Goal: Task Accomplishment & Management: Complete application form

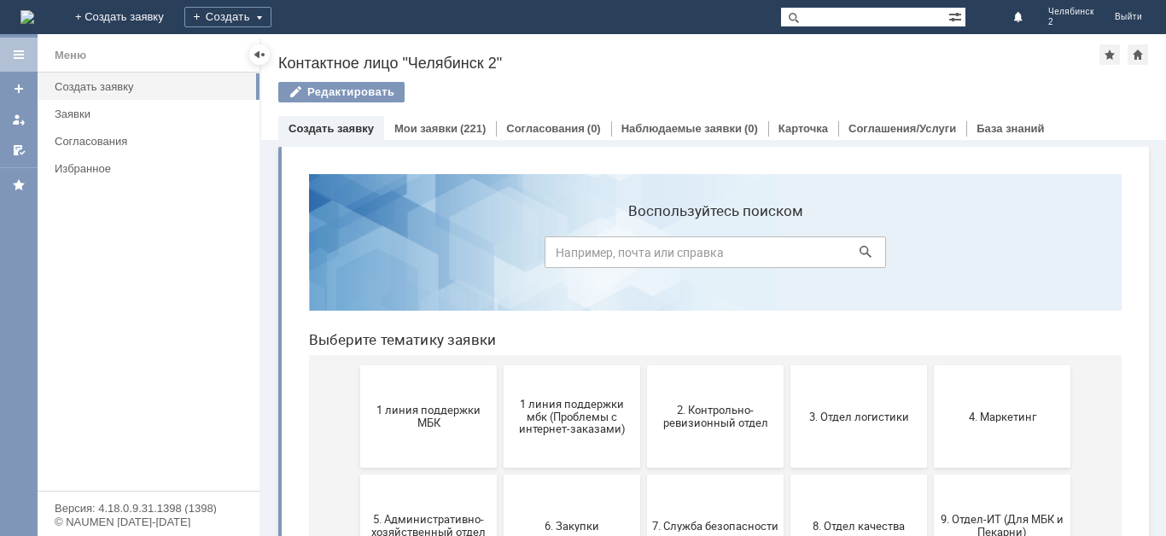
click at [356, 132] on link "Создать заявку" at bounding box center [331, 128] width 85 height 13
click at [271, 19] on div "Создать" at bounding box center [227, 17] width 87 height 20
click at [318, 45] on link "Заявка" at bounding box center [253, 51] width 130 height 20
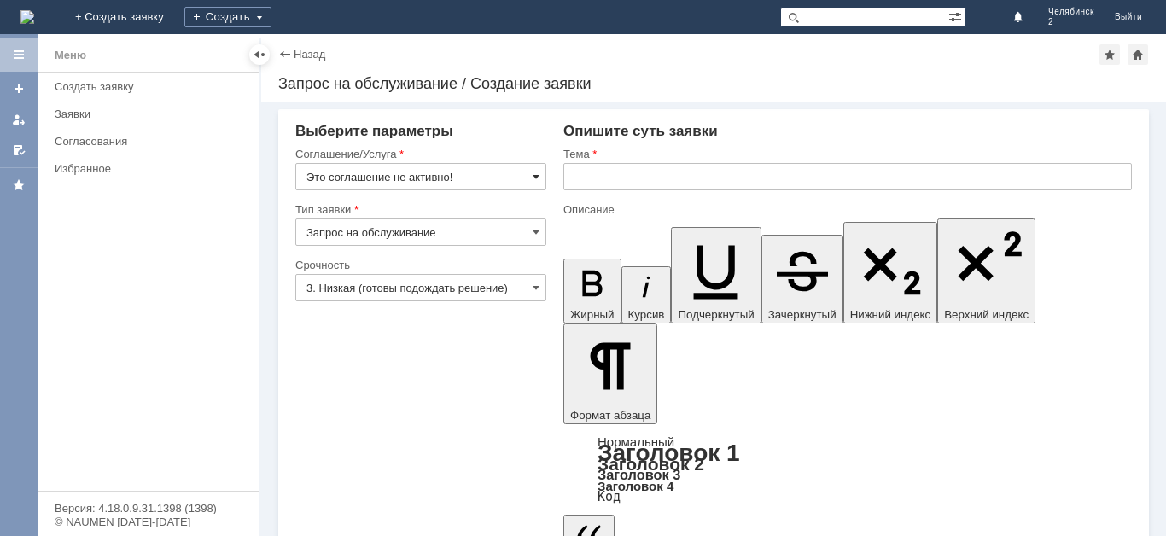
click at [534, 174] on span at bounding box center [536, 177] width 7 height 14
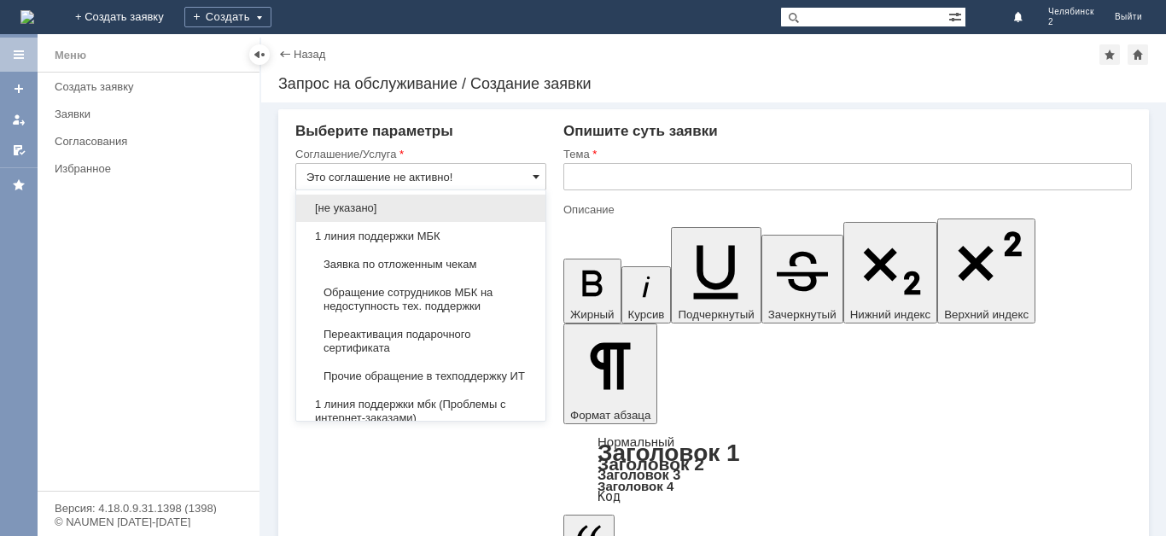
click at [534, 174] on span at bounding box center [536, 177] width 7 height 14
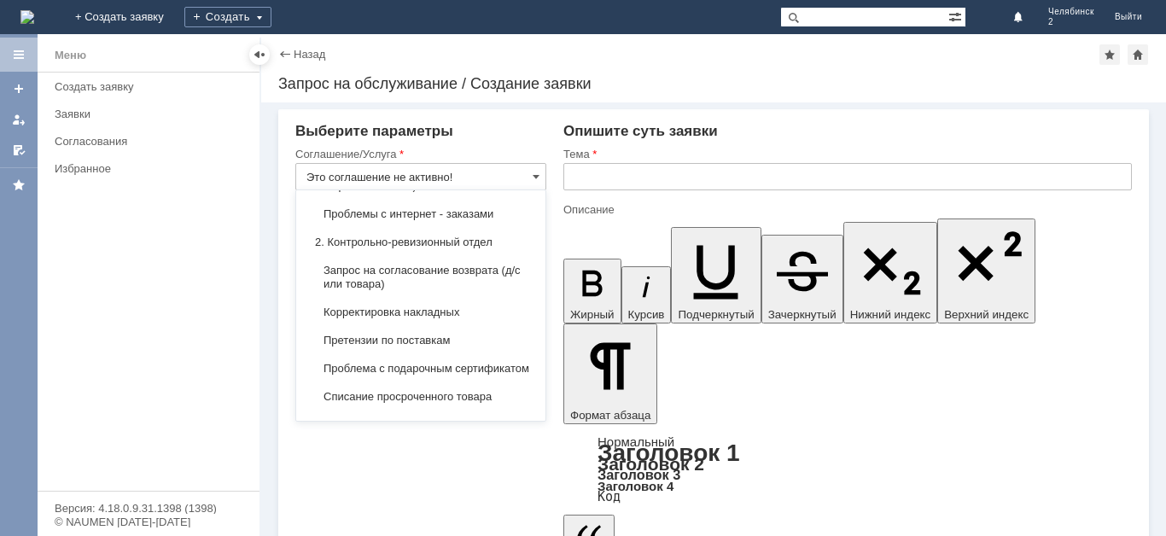
scroll to position [256, 0]
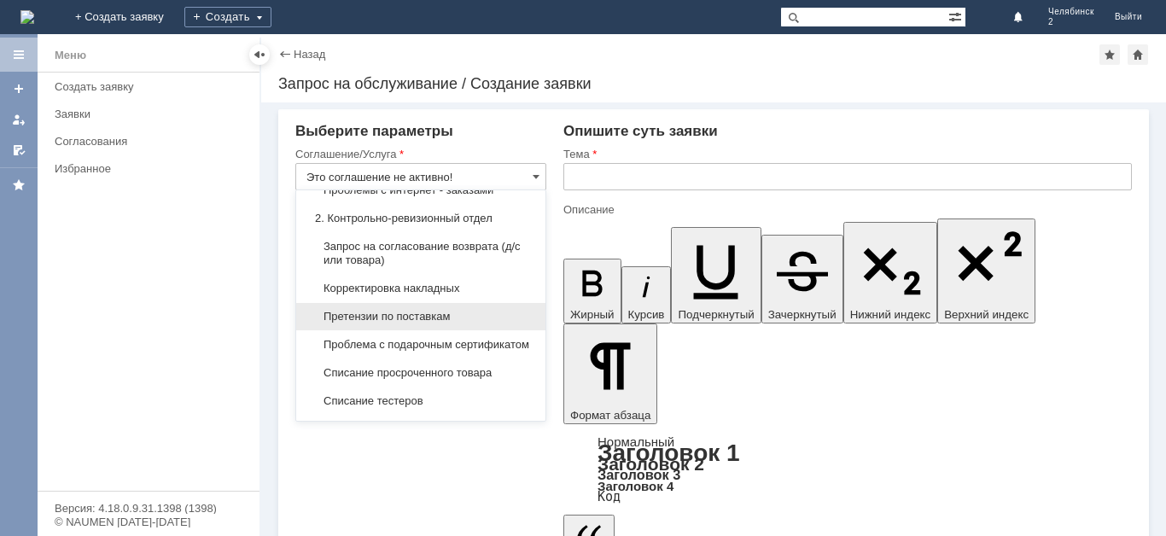
click at [462, 324] on span "Претензии по поставкам" at bounding box center [420, 317] width 229 height 14
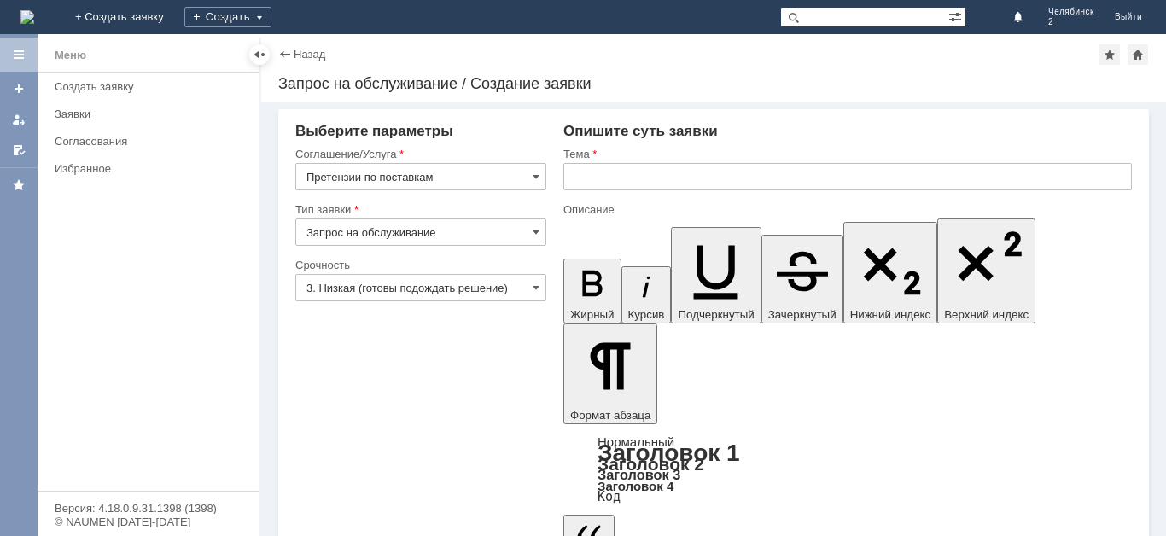
type input "Претензии по поставкам"
click at [534, 289] on span at bounding box center [536, 288] width 7 height 14
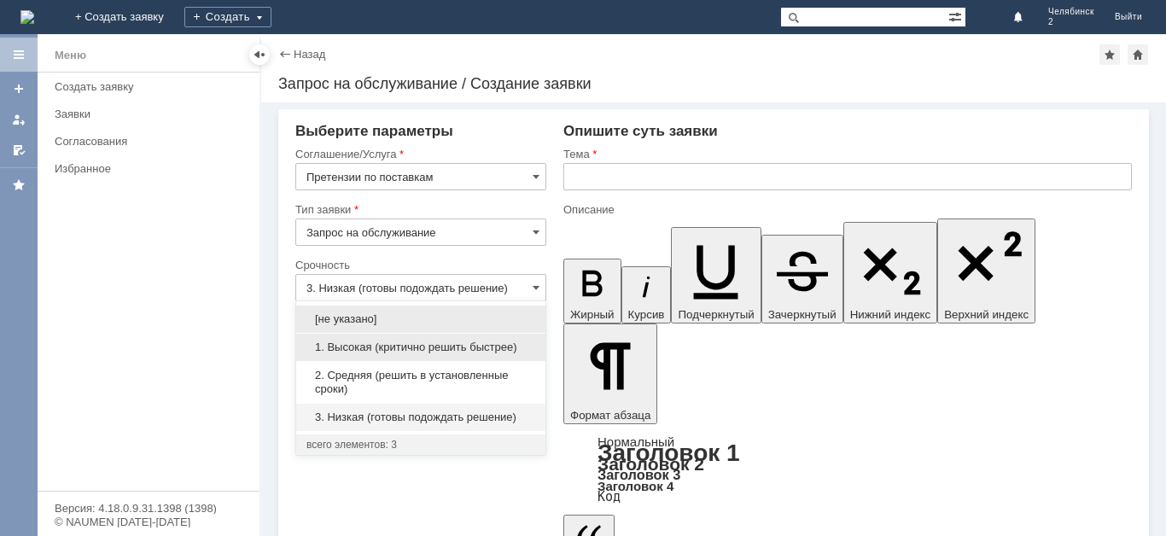
click at [463, 350] on span "1. Высокая (критично решить быстрее)" at bounding box center [420, 348] width 229 height 14
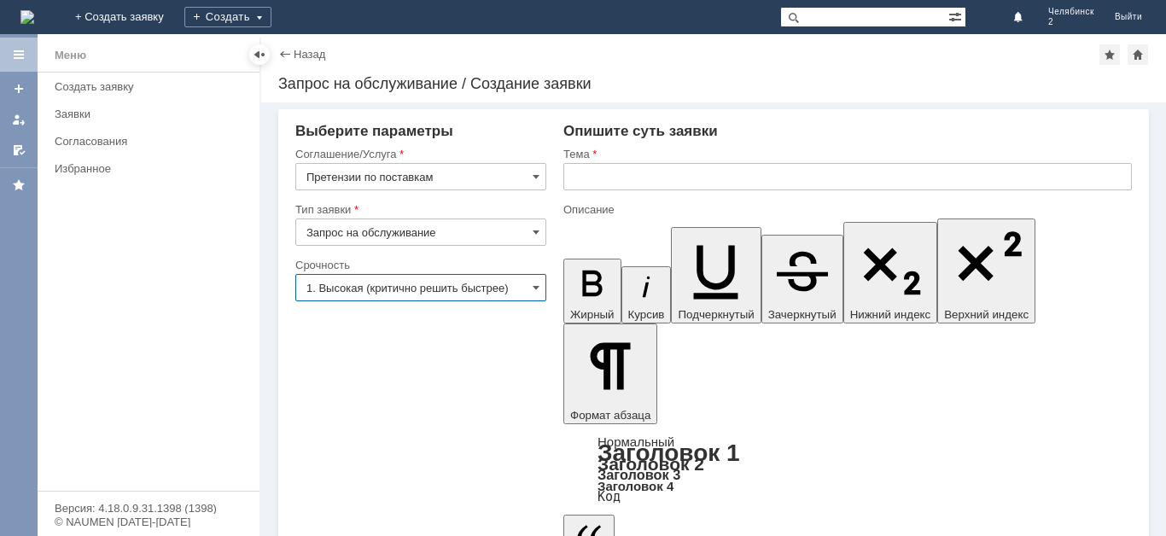
type input "1. Высокая (критично решить быстрее)"
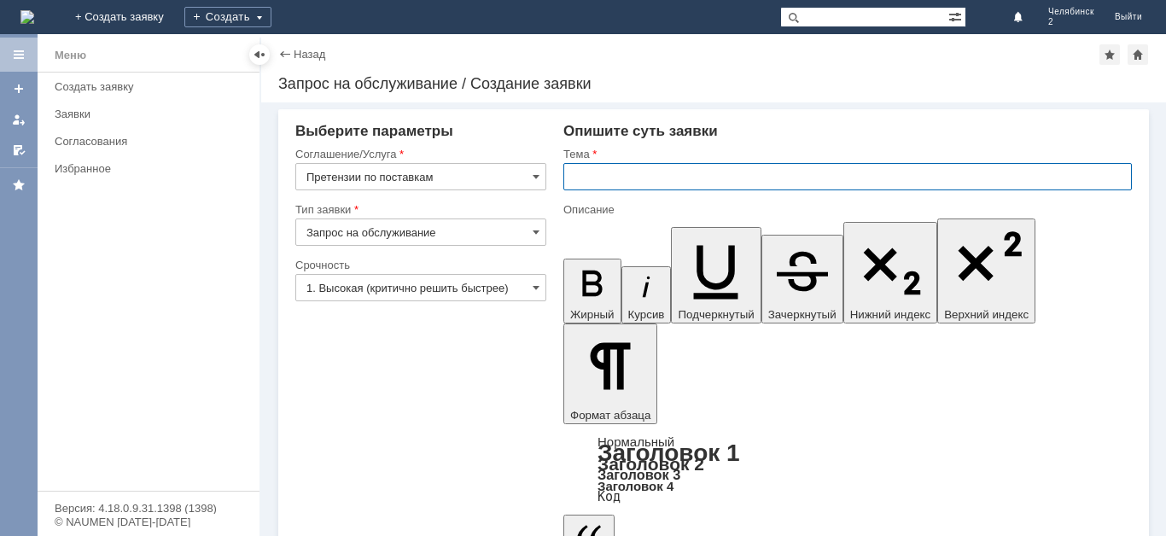
click at [596, 183] on input "text" at bounding box center [847, 176] width 569 height 27
click at [682, 172] on input "Акт" at bounding box center [847, 176] width 569 height 27
click at [665, 178] on input "Акт" at bounding box center [847, 176] width 569 height 27
type input "Акт расхождения по поступлению"
